Goal: Information Seeking & Learning: Learn about a topic

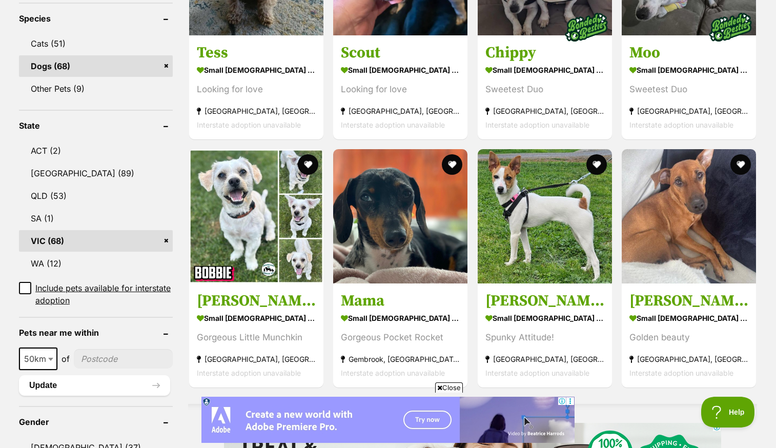
scroll to position [434, 0]
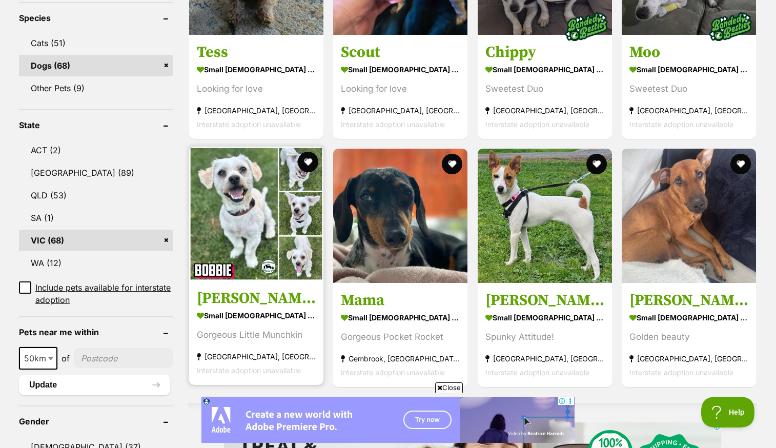
click at [264, 208] on img at bounding box center [256, 214] width 134 height 134
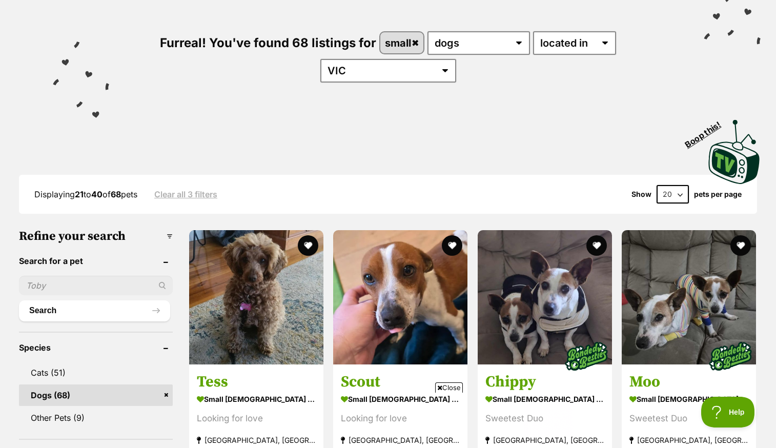
scroll to position [0, 0]
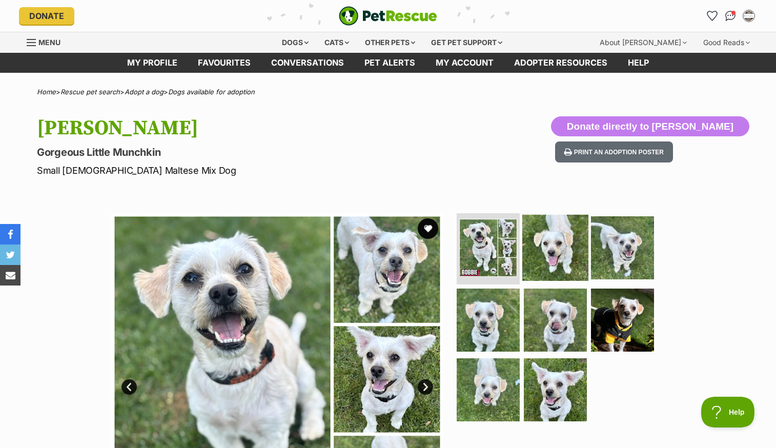
click at [542, 253] on img at bounding box center [555, 247] width 66 height 66
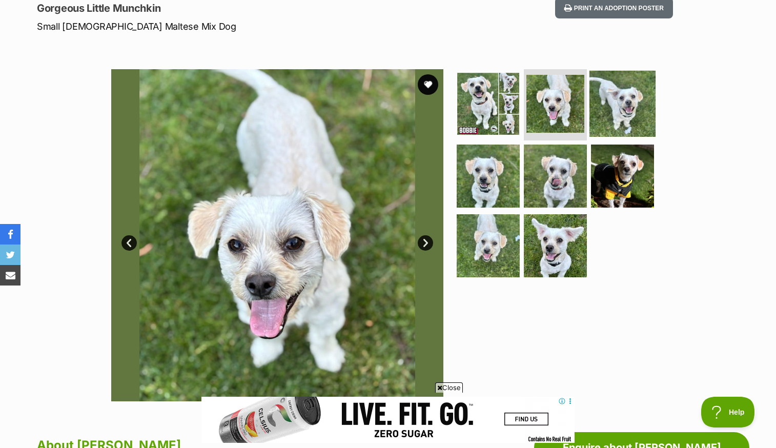
click at [620, 117] on img at bounding box center [622, 103] width 66 height 66
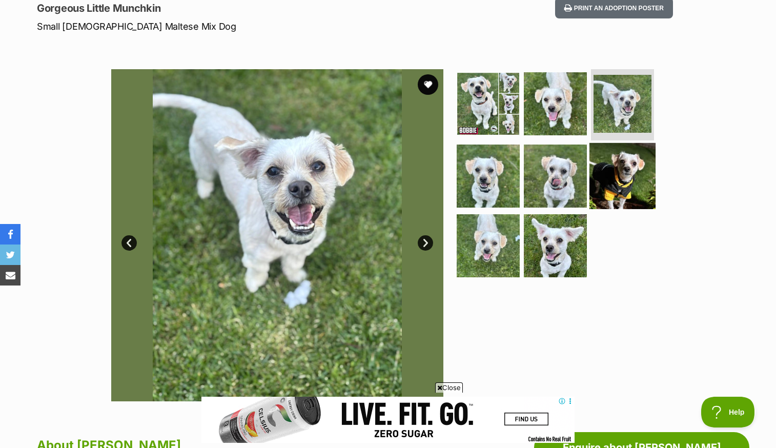
click at [625, 182] on img at bounding box center [622, 176] width 66 height 66
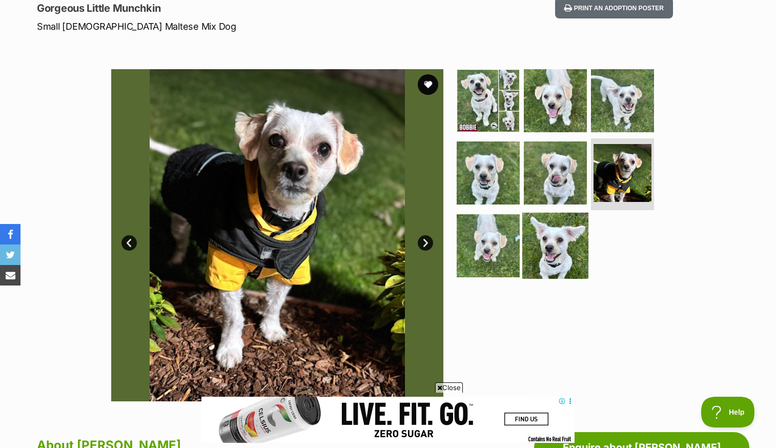
click at [562, 247] on img at bounding box center [555, 246] width 66 height 66
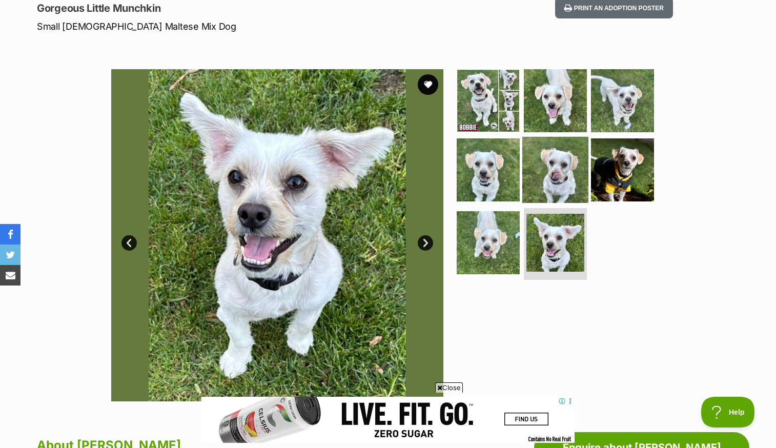
click at [571, 171] on img at bounding box center [555, 170] width 66 height 66
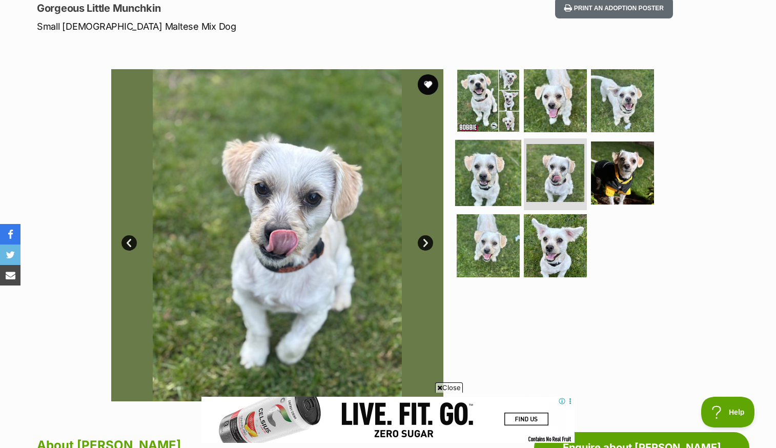
click at [490, 161] on img at bounding box center [488, 173] width 66 height 66
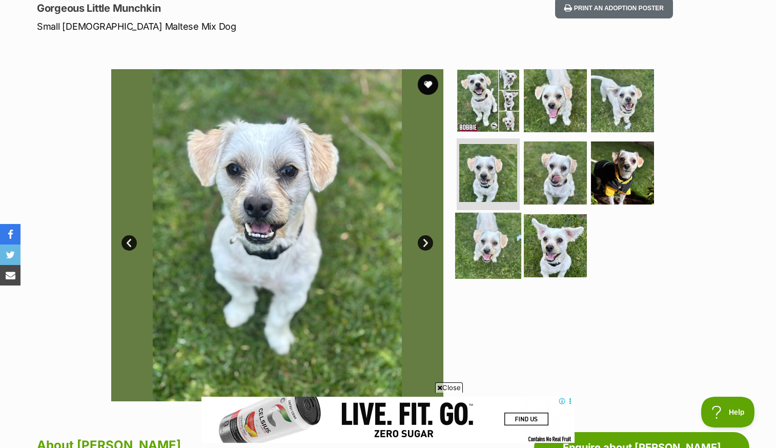
click at [483, 236] on img at bounding box center [488, 246] width 66 height 66
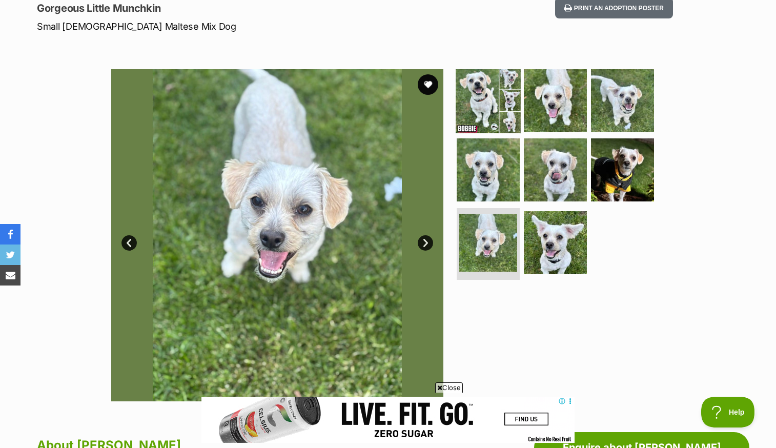
click at [498, 102] on img at bounding box center [488, 100] width 66 height 66
